Goal: Information Seeking & Learning: Learn about a topic

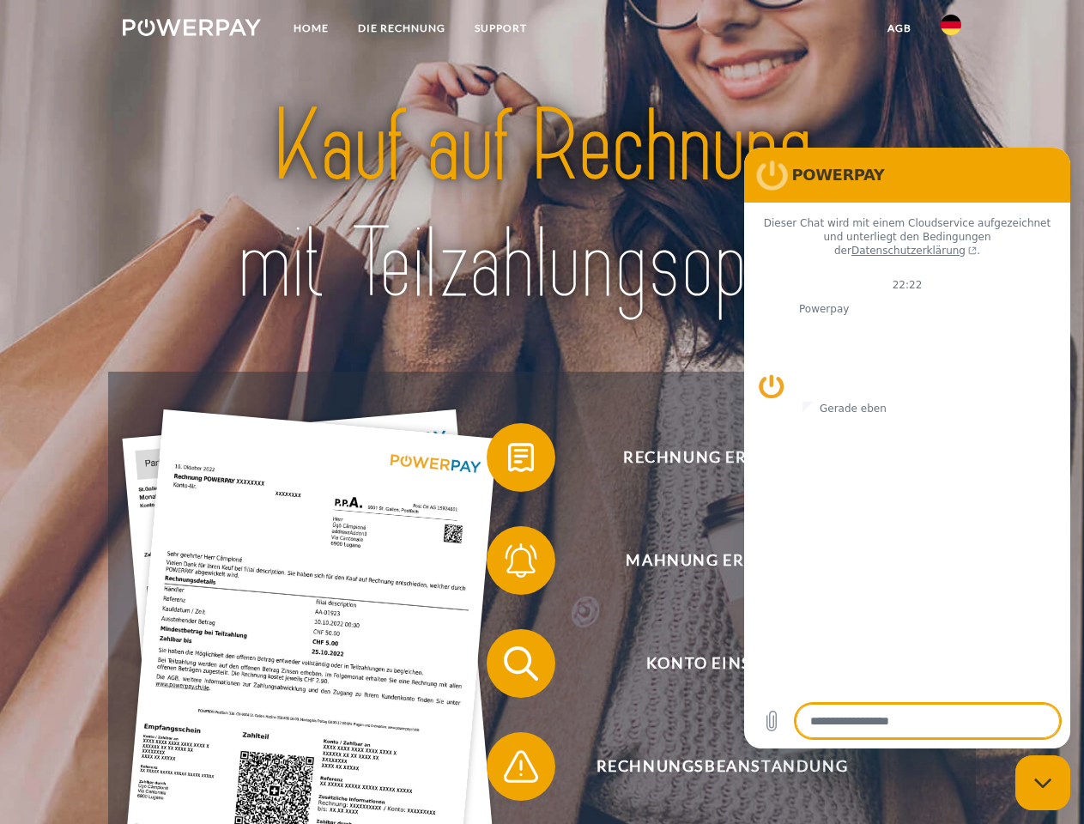
click at [191, 30] on img at bounding box center [192, 27] width 138 height 17
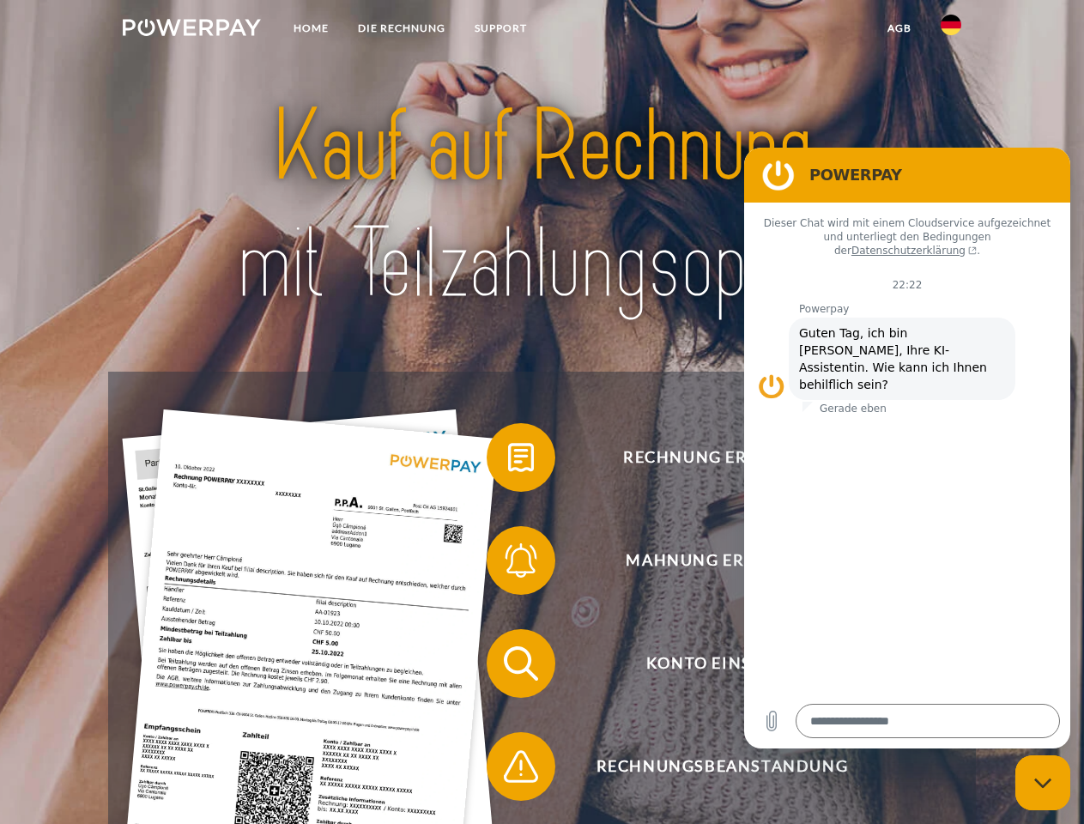
click at [951, 30] on img at bounding box center [951, 25] width 21 height 21
click at [899, 28] on link "agb" at bounding box center [899, 28] width 53 height 31
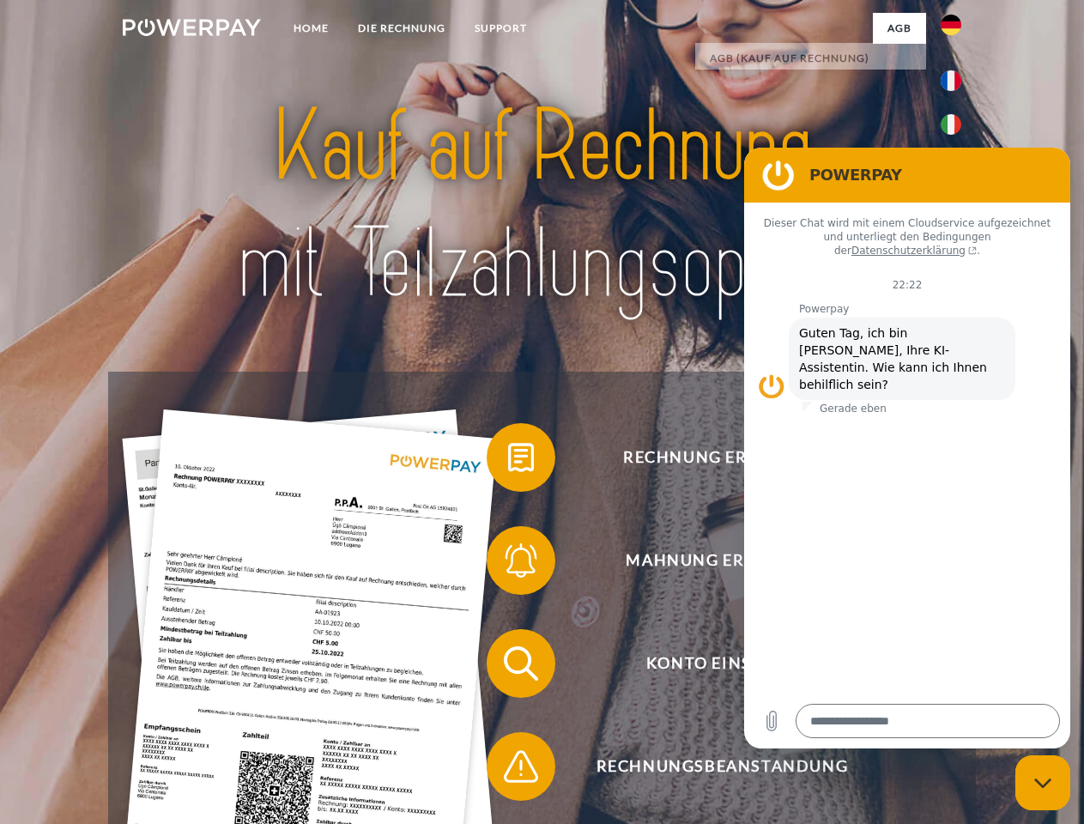
click at [508, 461] on span at bounding box center [495, 458] width 86 height 86
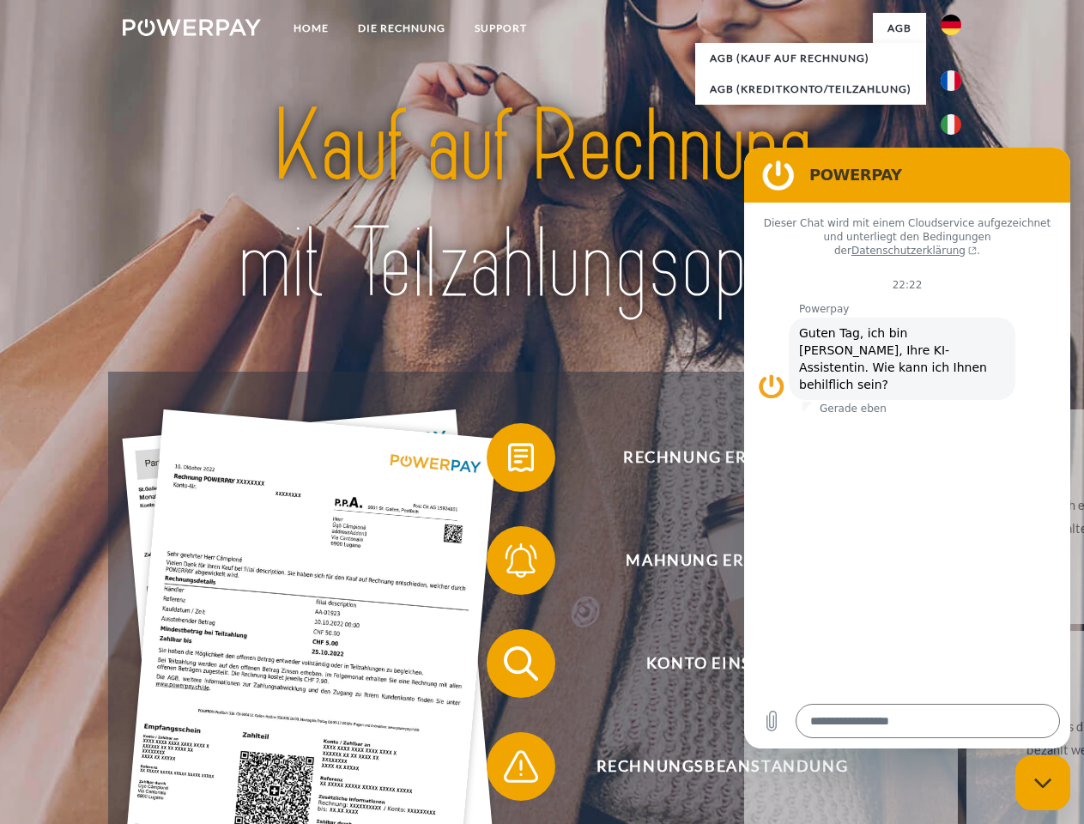
click at [508, 564] on span at bounding box center [495, 561] width 86 height 86
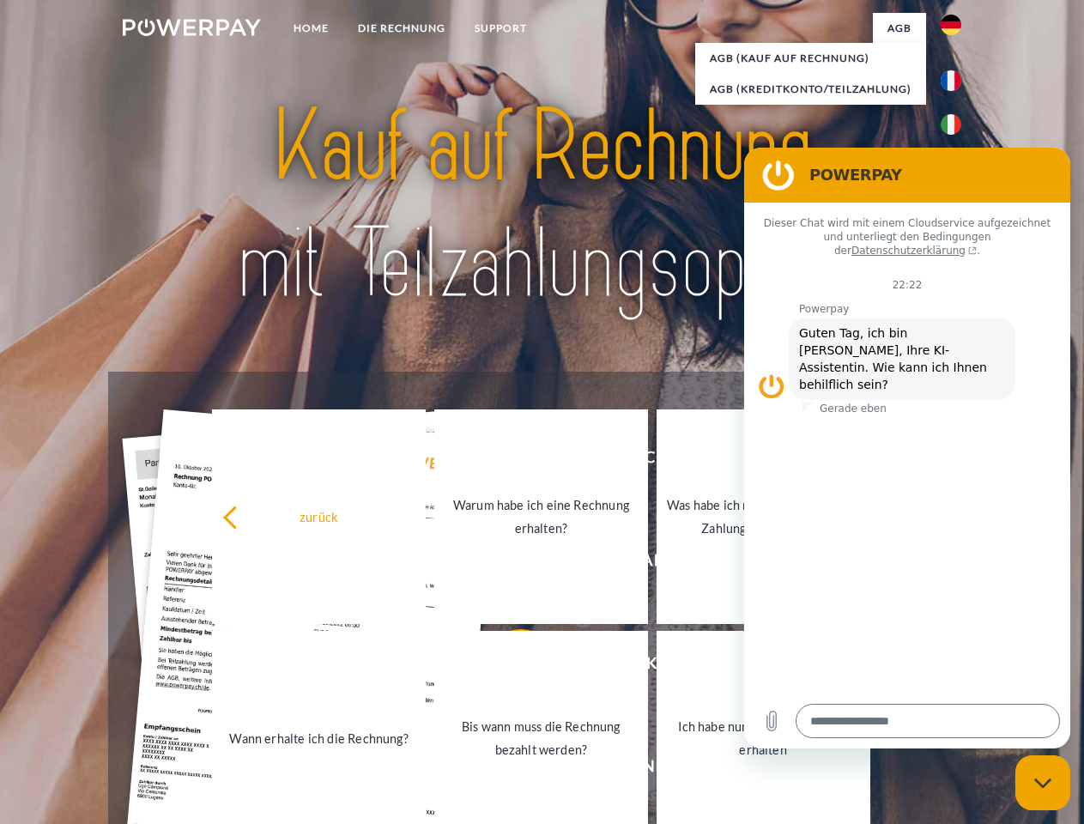
click at [508, 667] on link "Bis wann muss die Rechnung bezahlt werden?" at bounding box center [541, 738] width 214 height 215
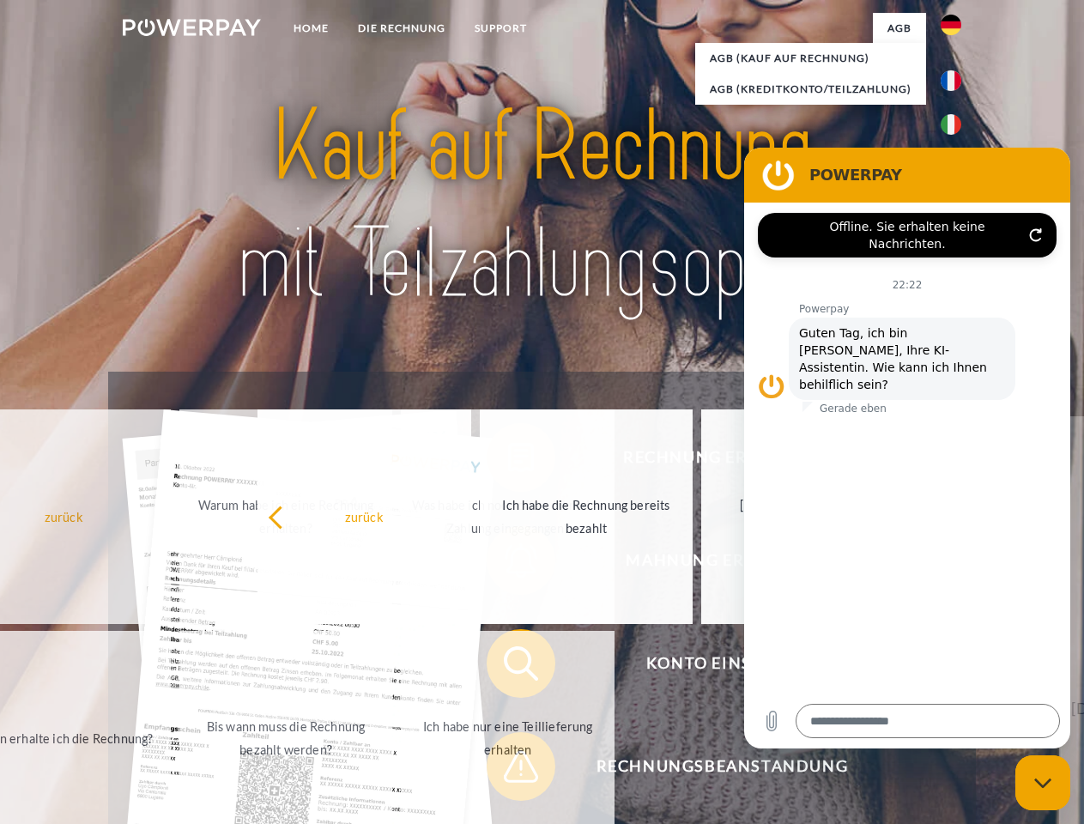
click at [508, 770] on span at bounding box center [495, 767] width 86 height 86
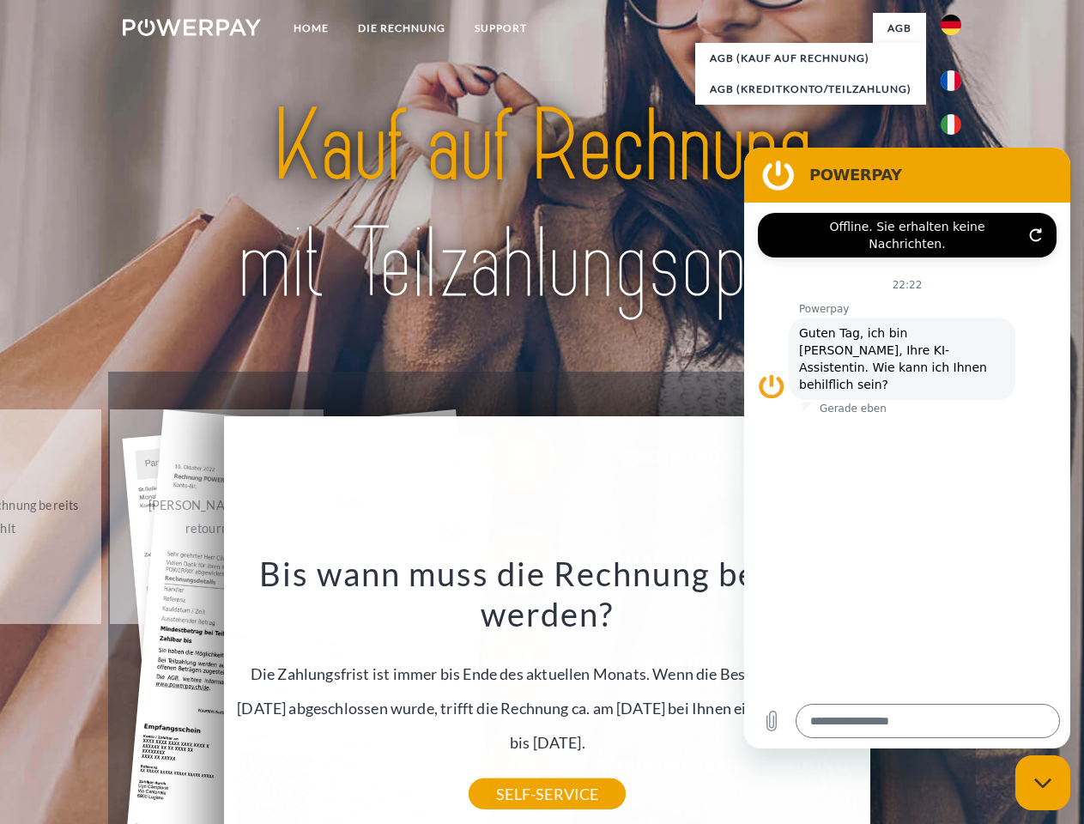
click at [1043, 783] on icon "Messaging-Fenster schließen" at bounding box center [1044, 783] width 18 height 11
type textarea "*"
